Goal: Navigation & Orientation: Find specific page/section

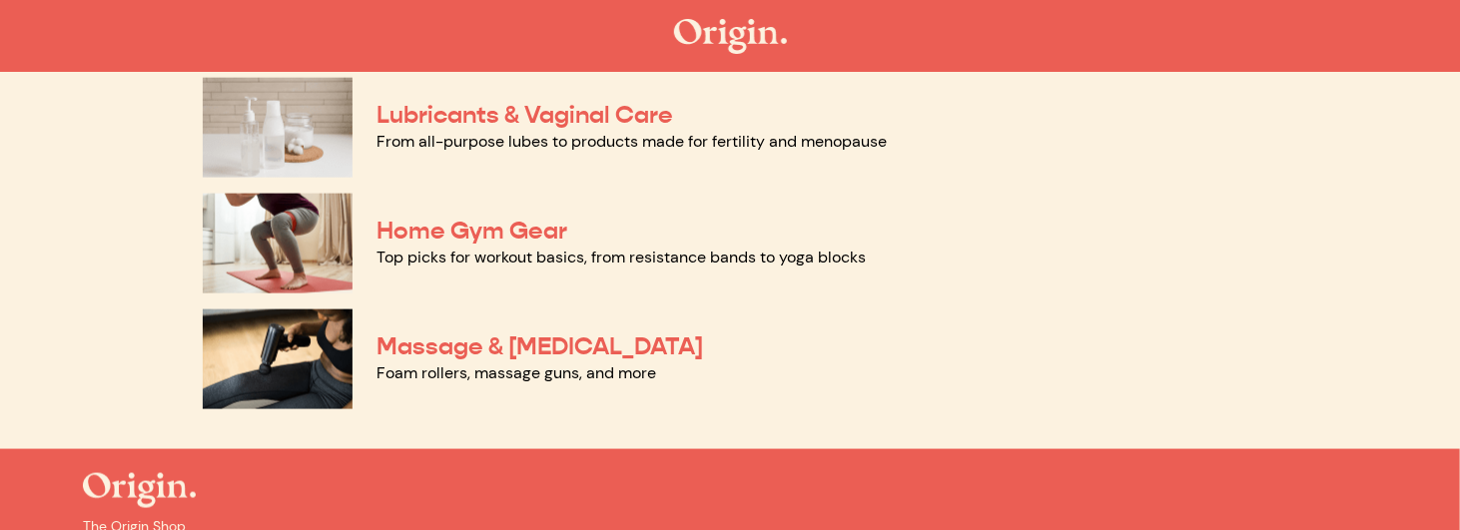
scroll to position [1099, 0]
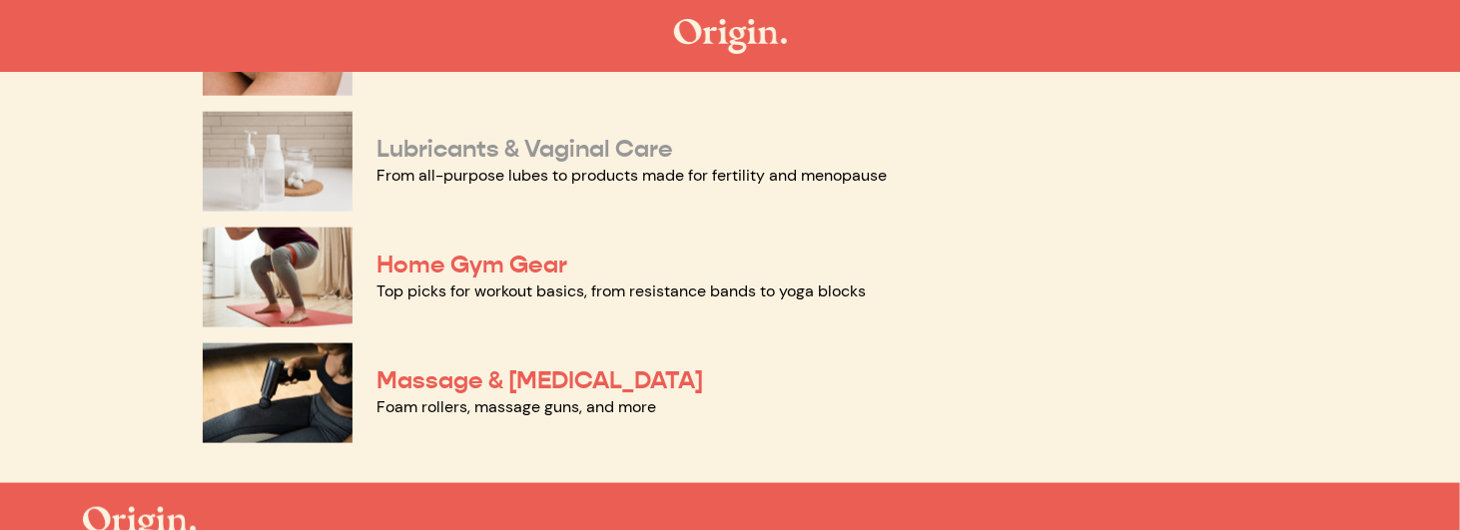
click at [510, 152] on link "Lubricants & Vaginal Care" at bounding box center [525, 149] width 297 height 30
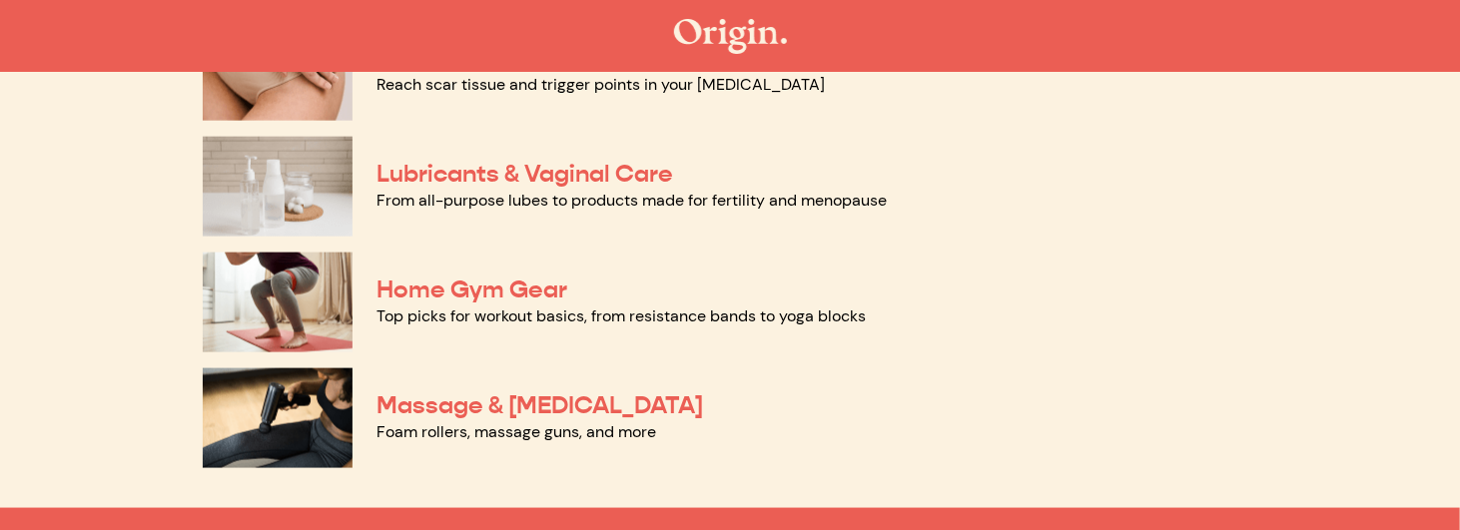
scroll to position [1199, 0]
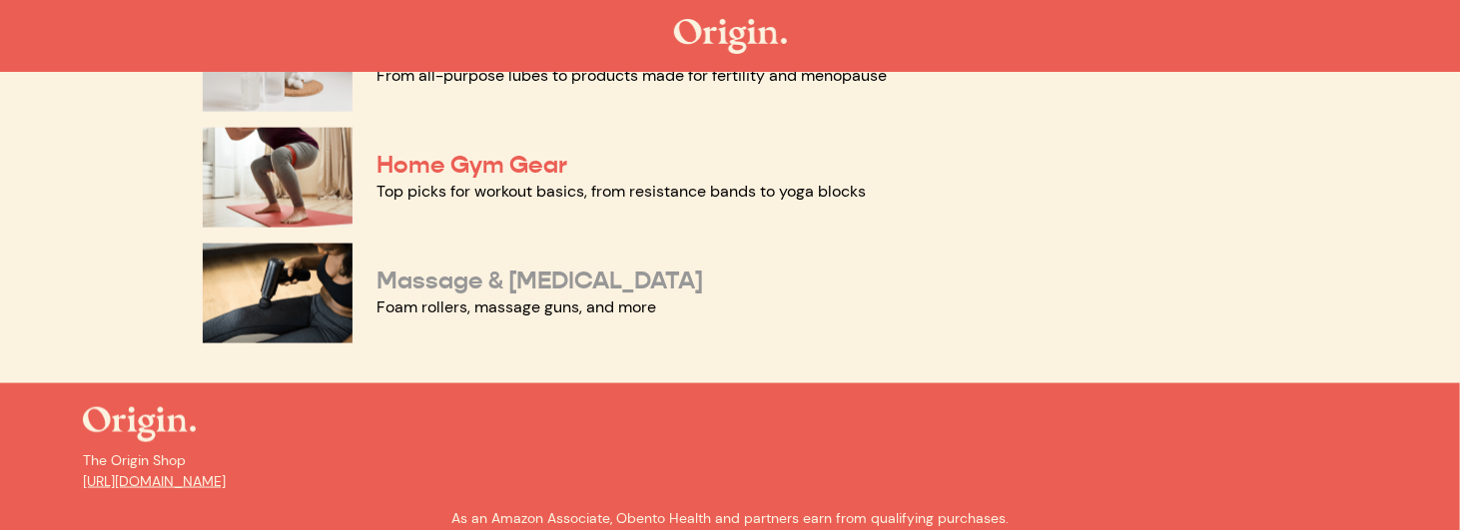
click at [578, 287] on link "Massage & [MEDICAL_DATA]" at bounding box center [540, 281] width 327 height 30
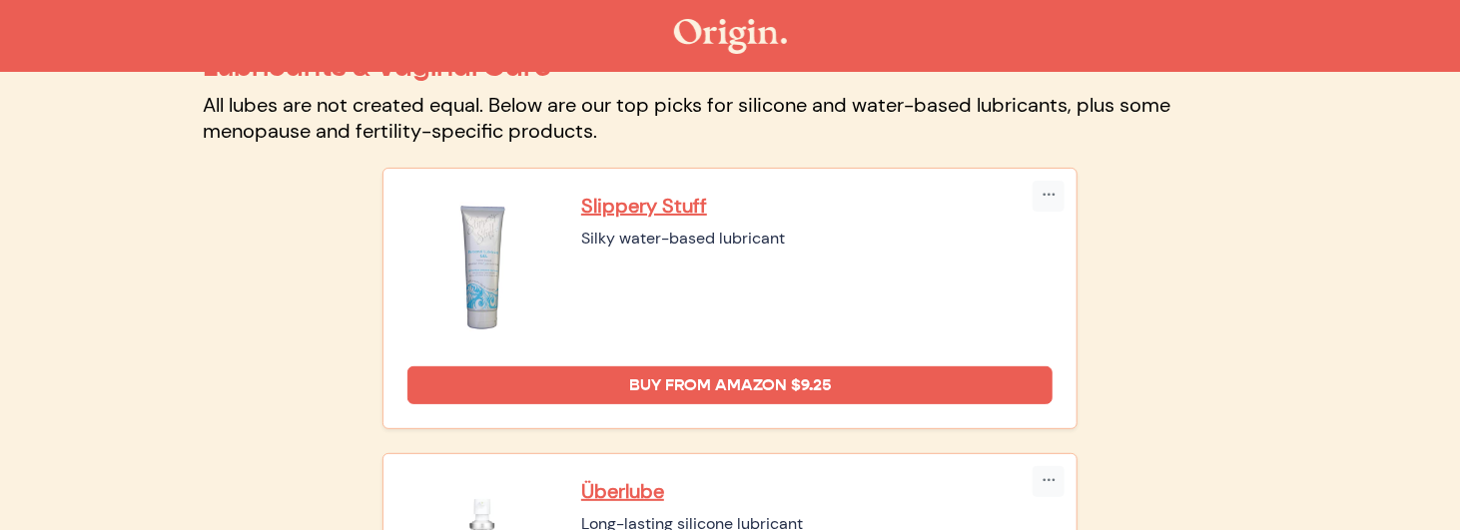
scroll to position [300, 0]
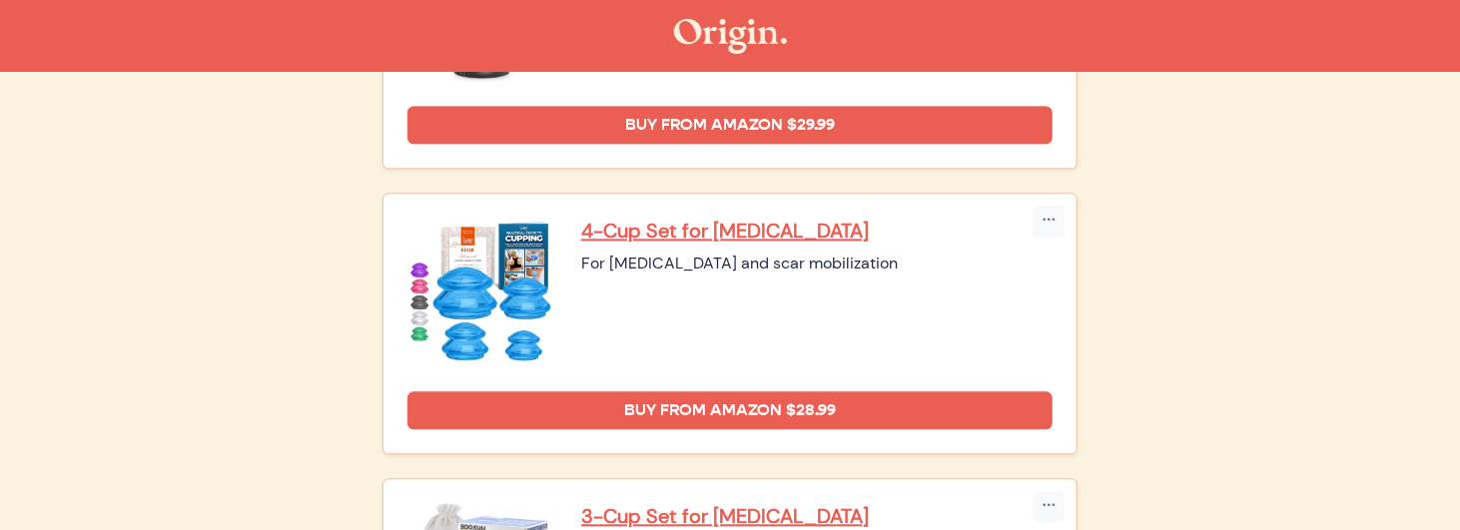
scroll to position [2089, 0]
